Goal: Information Seeking & Learning: Compare options

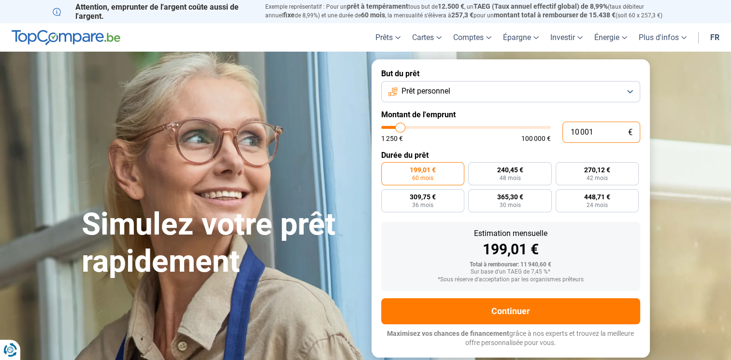
click at [601, 133] on input "10 001" at bounding box center [601, 132] width 78 height 21
type input "1 000"
type input "1250"
type input "100"
type input "1250"
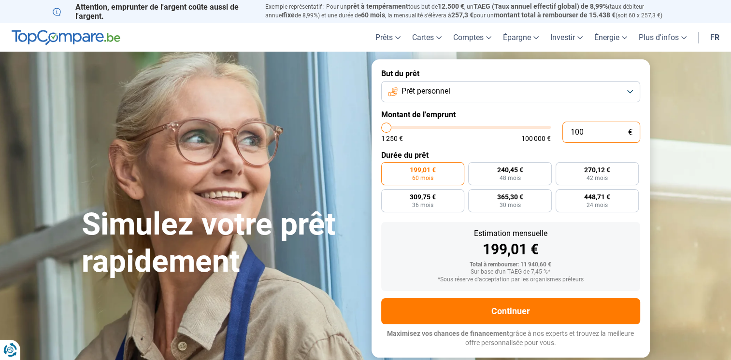
type input "10"
type input "1250"
type input "1"
type input "1250"
type input "0"
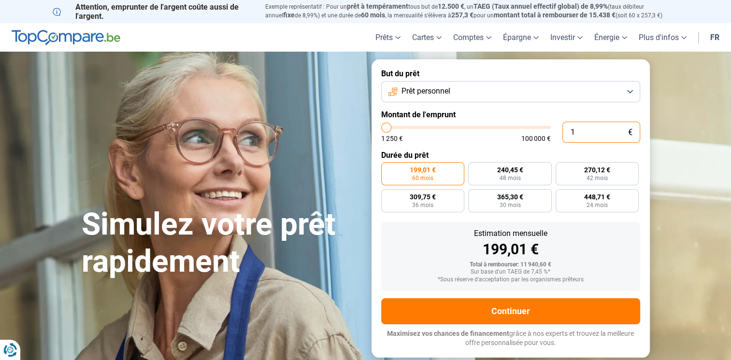
type input "1250"
type input "3"
type input "1250"
type input "30"
type input "1250"
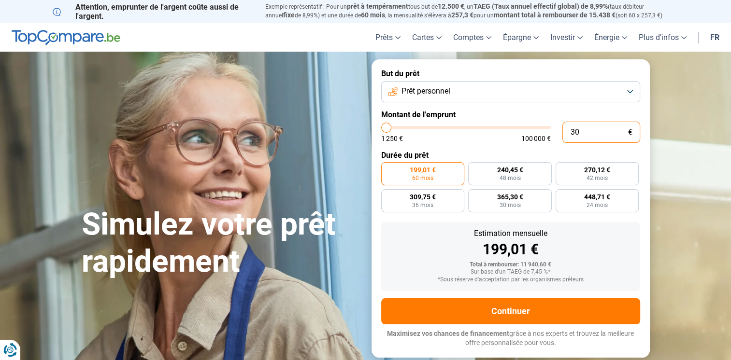
type input "300"
type input "1250"
type input "3 000"
type input "3000"
radio input "true"
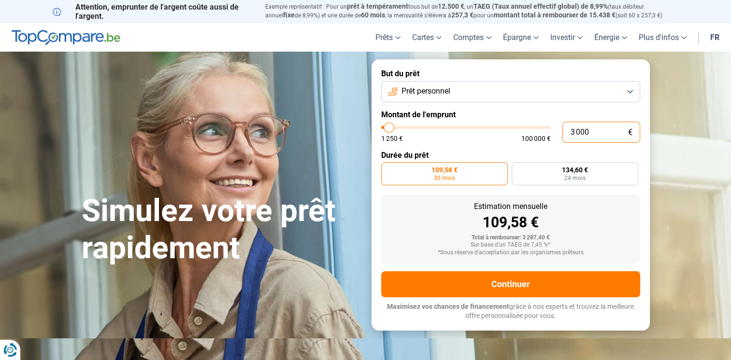
type input "300"
type input "1250"
type input "30"
type input "1250"
type input "3"
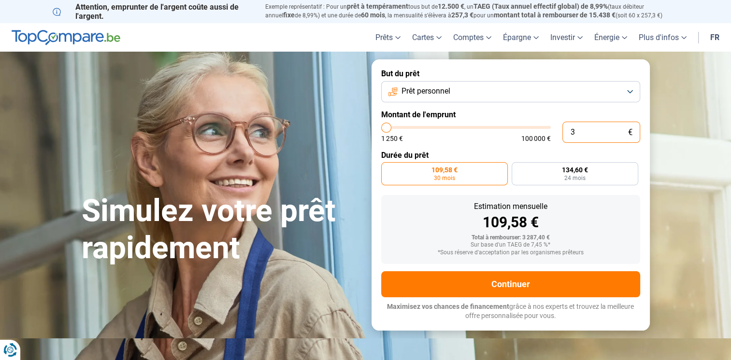
type input "1250"
type input "1 250"
type input "1250"
radio input "true"
type input "12 503"
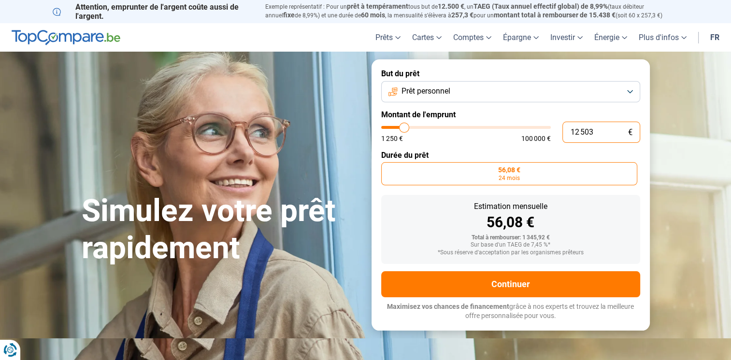
type input "12500"
radio input "false"
type input "1 250"
type input "1250"
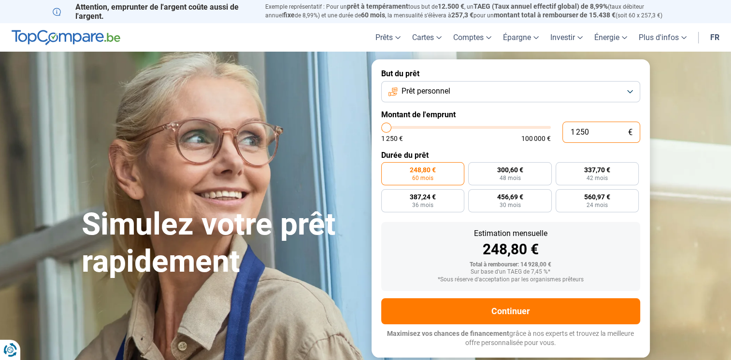
type input "125"
type input "1250"
type input "12"
type input "1250"
type input "1"
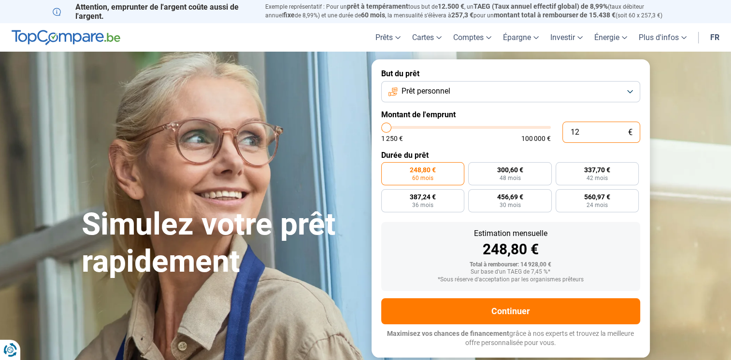
type input "1250"
type input "0"
type input "1250"
type input "3"
type input "1250"
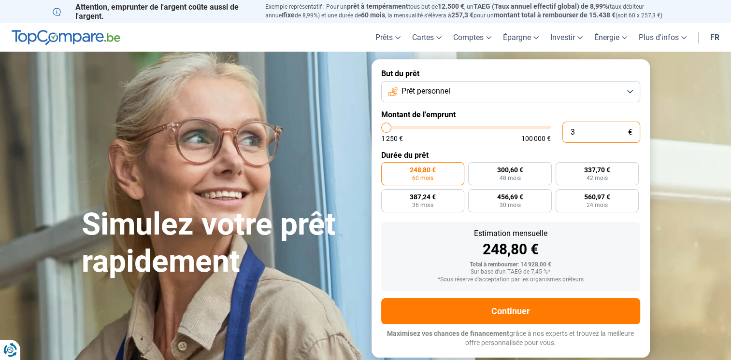
type input "32"
type input "1250"
type input "320"
type input "1250"
type input "3 200"
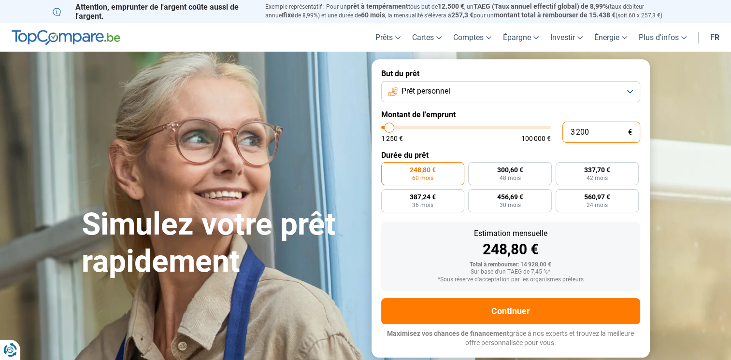
type input "3250"
radio input "true"
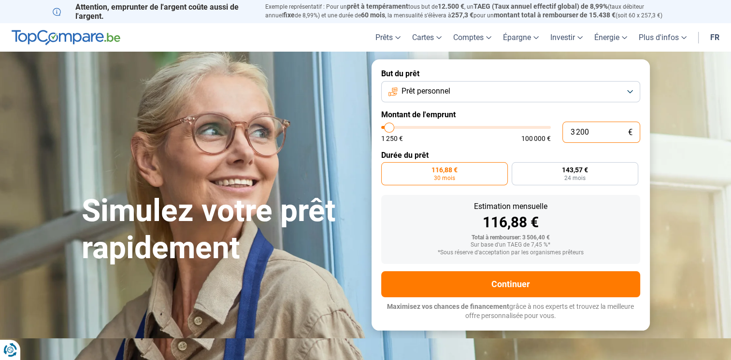
type input "320"
type input "1250"
type input "32"
type input "1250"
type input "3"
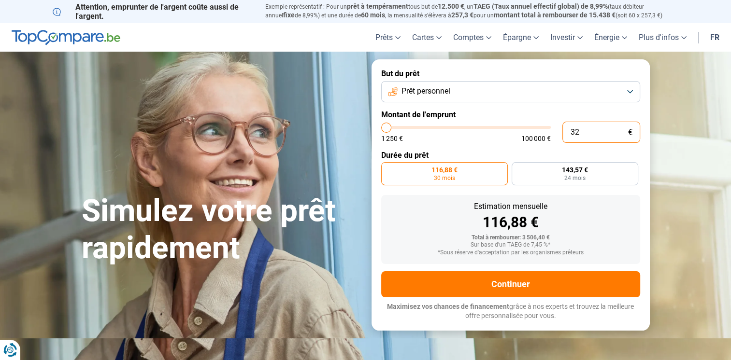
type input "1250"
type input "33"
type input "1250"
type input "330"
type input "1250"
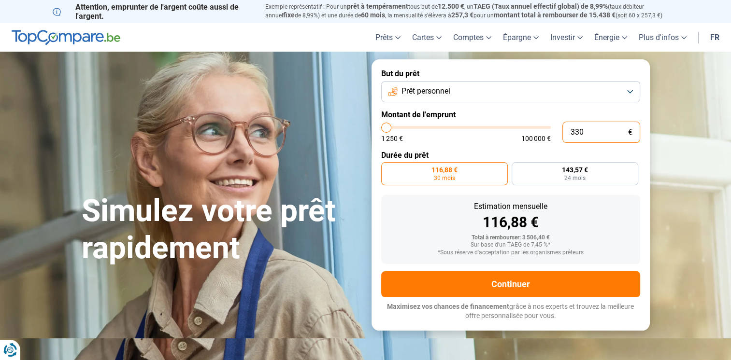
type input "3 300"
type input "3250"
type input "330"
type input "1250"
type input "33"
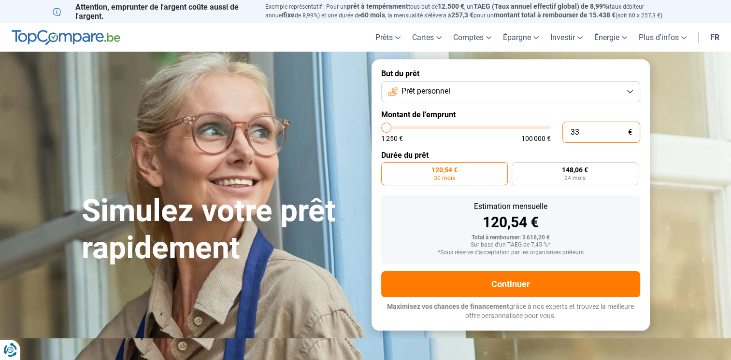
type input "1250"
type input "3"
type input "1250"
type input "32"
type input "1250"
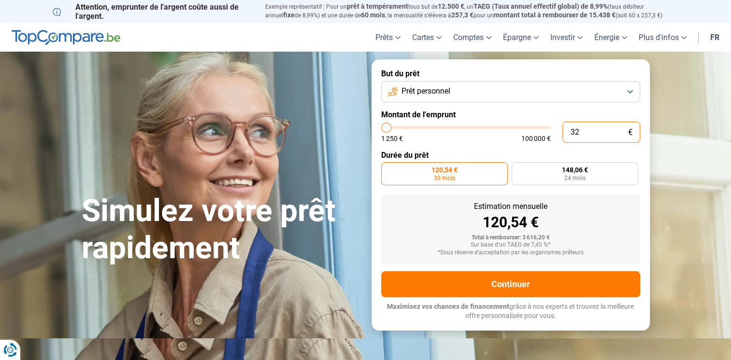
type input "320"
type input "1250"
type input "3 200"
type input "3250"
